Goal: Navigation & Orientation: Understand site structure

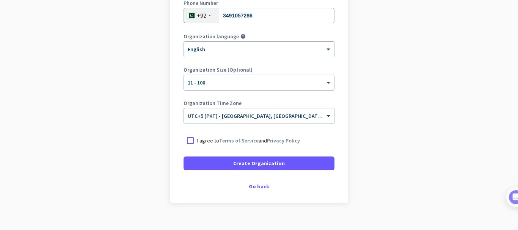
scroll to position [152, 0]
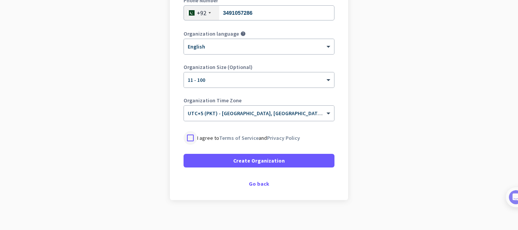
click at [187, 139] on div at bounding box center [191, 138] width 14 height 14
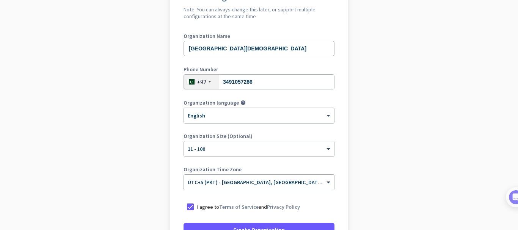
scroll to position [76, 0]
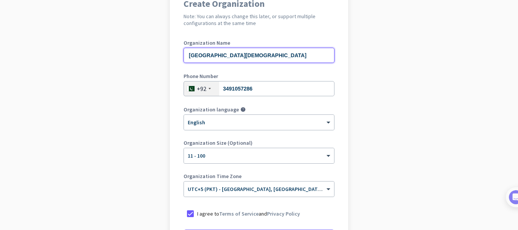
click at [297, 55] on input "[GEOGRAPHIC_DATA][DEMOGRAPHIC_DATA]" at bounding box center [259, 55] width 151 height 15
drag, startPoint x: 297, startPoint y: 55, endPoint x: 184, endPoint y: 52, distance: 113.1
click at [184, 52] on input "[GEOGRAPHIC_DATA][DEMOGRAPHIC_DATA]" at bounding box center [259, 55] width 151 height 15
click at [211, 55] on input "Change mechanics" at bounding box center [259, 55] width 151 height 15
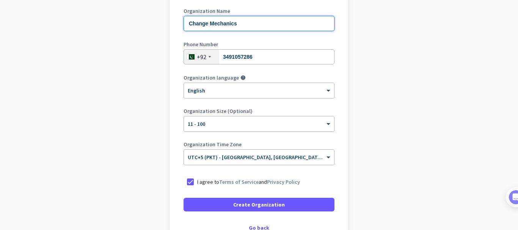
scroll to position [152, 0]
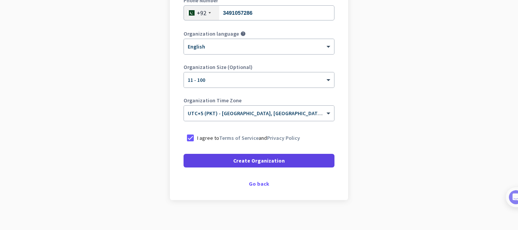
type input "Change Mechanics"
click at [283, 155] on span at bounding box center [259, 161] width 151 height 18
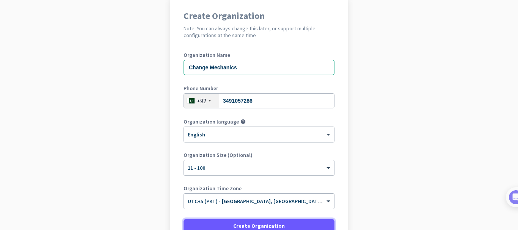
scroll to position [137, 0]
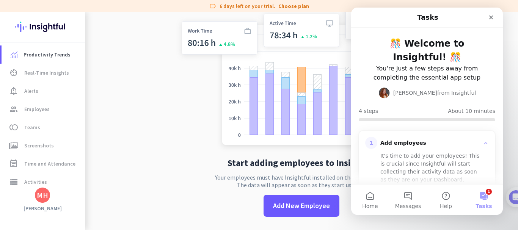
click at [481, 194] on button "1 Tasks" at bounding box center [484, 200] width 38 height 30
click at [484, 193] on button "1 Tasks" at bounding box center [484, 200] width 38 height 30
click at [490, 16] on icon "Close" at bounding box center [492, 18] width 4 height 4
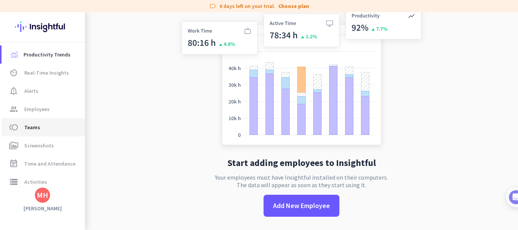
click at [46, 129] on span "toll Teams" at bounding box center [43, 127] width 71 height 9
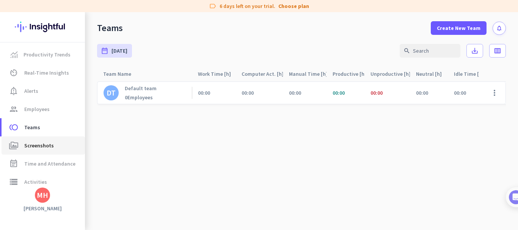
click at [45, 148] on span "Screenshots" at bounding box center [39, 145] width 30 height 9
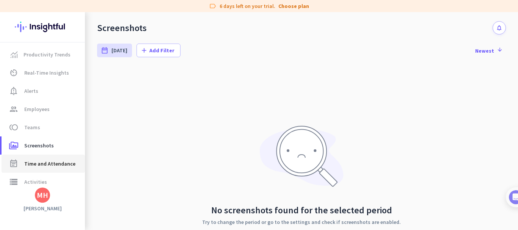
click at [42, 161] on span "Time and Attendance" at bounding box center [49, 163] width 51 height 9
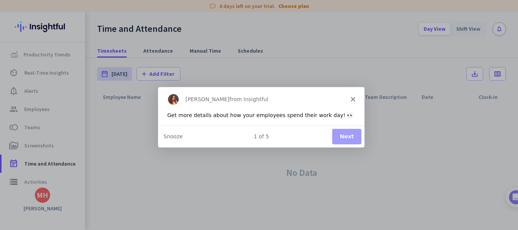
click at [357, 99] on div "[PERSON_NAME] from Insightful" at bounding box center [261, 99] width 206 height 24
click at [350, 98] on div "[PERSON_NAME] from Insightful" at bounding box center [261, 99] width 206 height 24
click at [351, 98] on polygon "Close" at bounding box center [353, 99] width 5 height 5
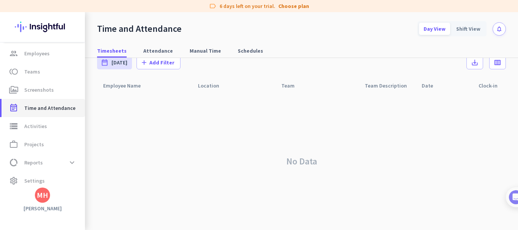
scroll to position [61, 0]
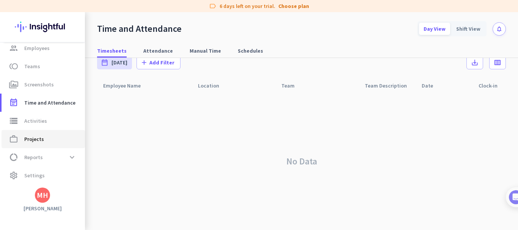
click at [45, 136] on span "work_outline Projects" at bounding box center [43, 139] width 71 height 9
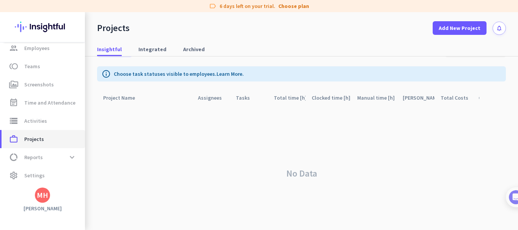
scroll to position [34, 0]
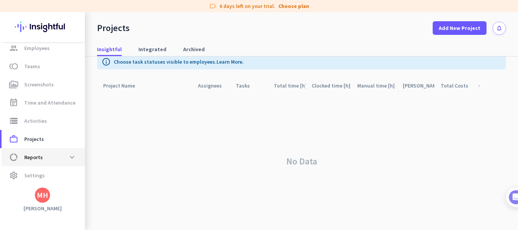
click at [39, 155] on span "Reports" at bounding box center [33, 157] width 19 height 9
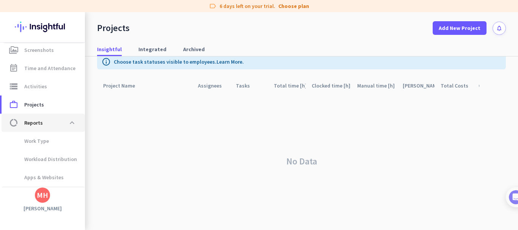
scroll to position [113, 0]
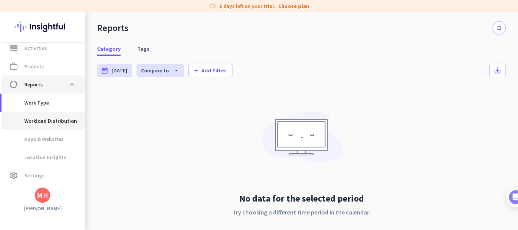
scroll to position [96, 0]
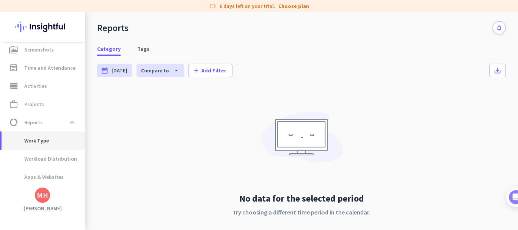
click at [50, 142] on span "Work Type" at bounding box center [43, 141] width 71 height 18
click at [40, 142] on span "Work Type" at bounding box center [28, 141] width 41 height 18
click at [56, 159] on span "Workload Distribution" at bounding box center [42, 159] width 69 height 18
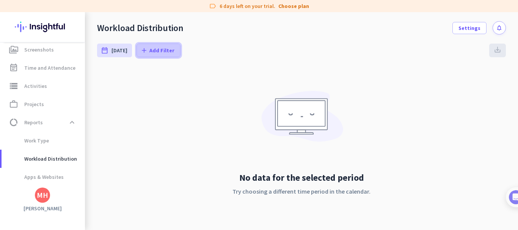
click at [152, 48] on span "Add Filter" at bounding box center [162, 51] width 25 height 8
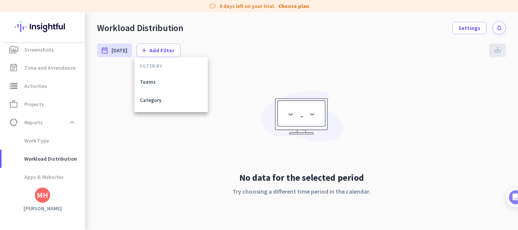
drag, startPoint x: 102, startPoint y: 65, endPoint x: 102, endPoint y: 58, distance: 7.2
click at [102, 65] on div at bounding box center [259, 115] width 518 height 230
click at [110, 53] on div "date_range [DATE]" at bounding box center [114, 51] width 35 height 14
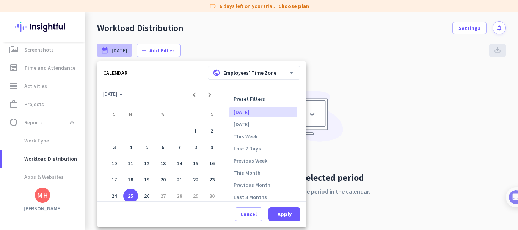
click at [404, 90] on div at bounding box center [259, 115] width 518 height 230
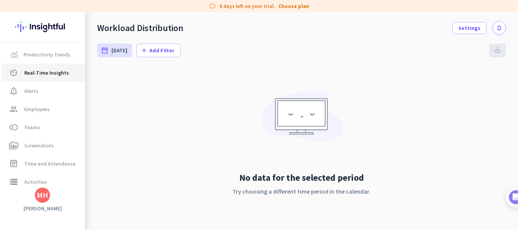
click at [47, 74] on span "Real-Time Insights" at bounding box center [46, 72] width 45 height 9
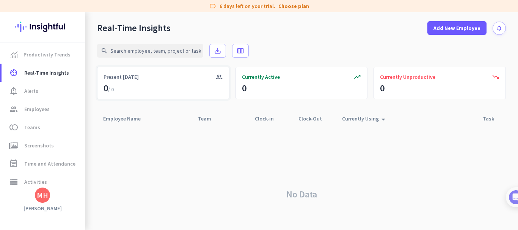
click at [141, 97] on div "group Present [DATE] 0 / 0" at bounding box center [163, 83] width 132 height 33
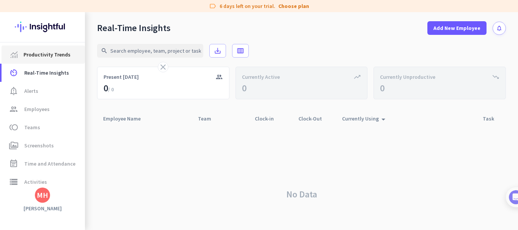
click at [54, 55] on span "Productivity Trends" at bounding box center [47, 54] width 47 height 9
